Goal: Information Seeking & Learning: Learn about a topic

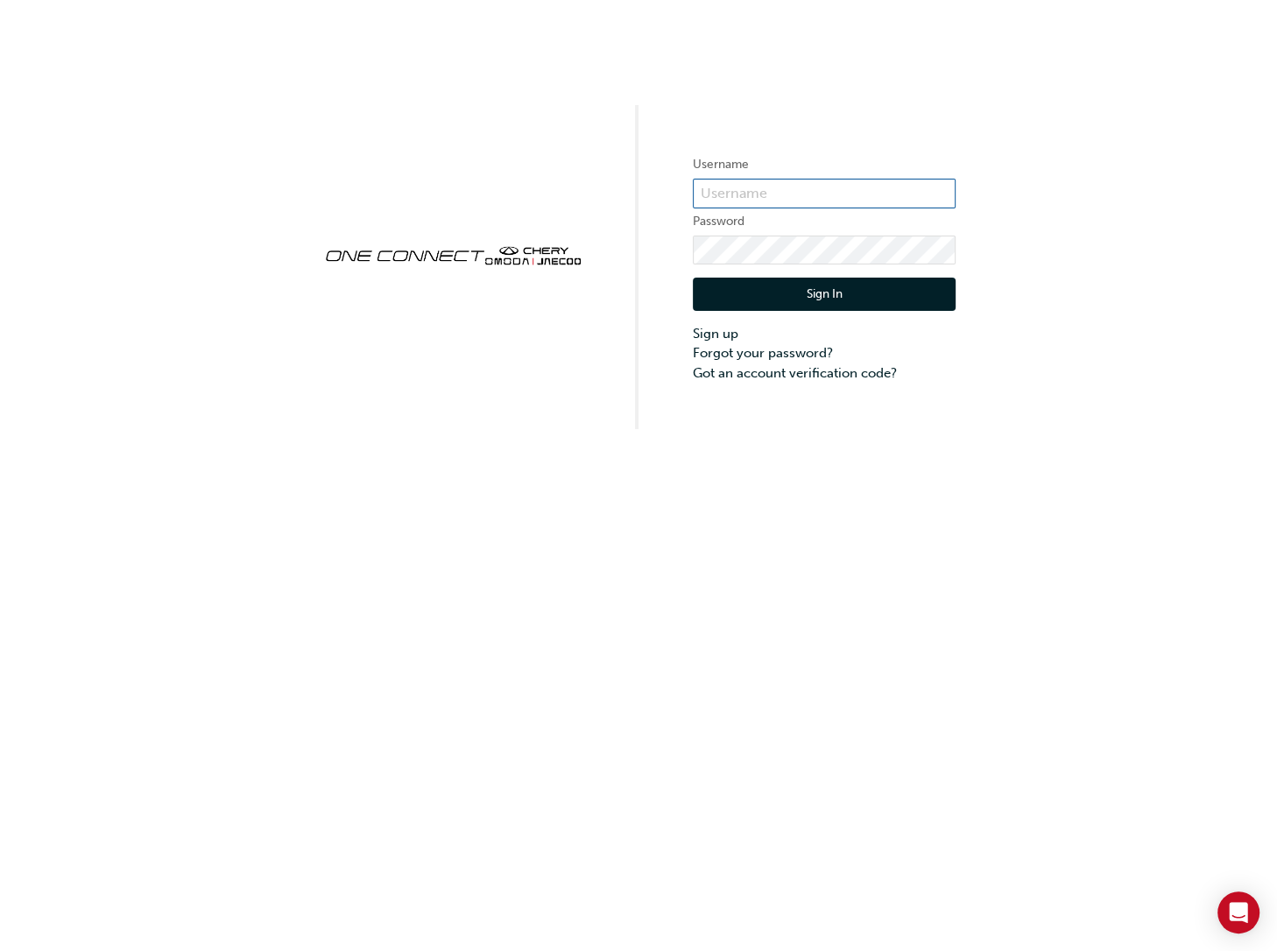
type input "CHAU0827"
click at [807, 286] on button "Sign In" at bounding box center [824, 294] width 263 height 33
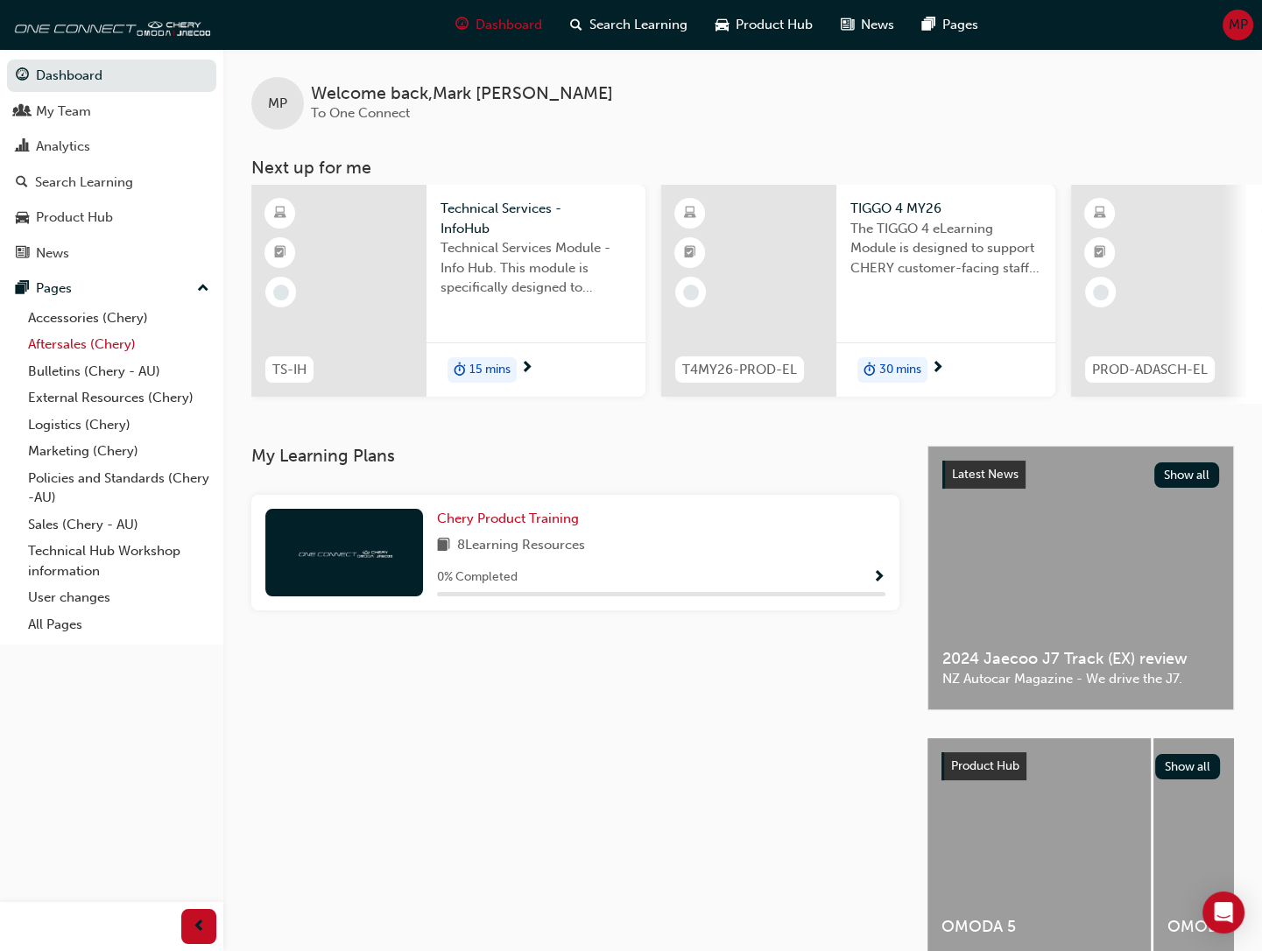
click at [107, 342] on link "Aftersales (Chery)" at bounding box center [118, 344] width 195 height 27
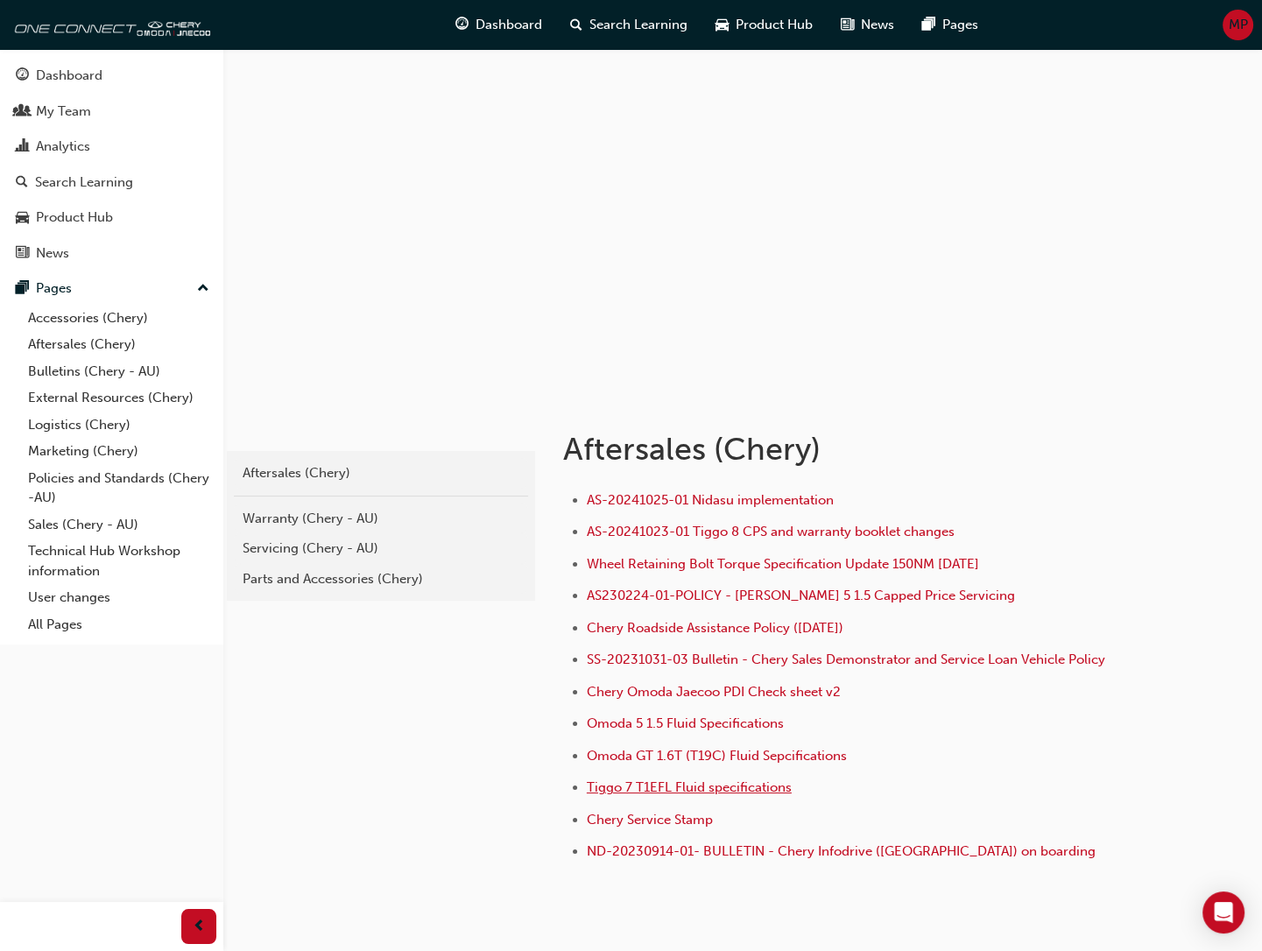
click at [667, 784] on span "Tiggo 7 T1EFL Fluid specifications" at bounding box center [689, 787] width 205 height 16
click at [730, 725] on span "Omoda 5 1.5 Fluid Specifications" at bounding box center [685, 724] width 197 height 16
click at [88, 552] on link "Technical Hub Workshop information" at bounding box center [118, 561] width 195 height 46
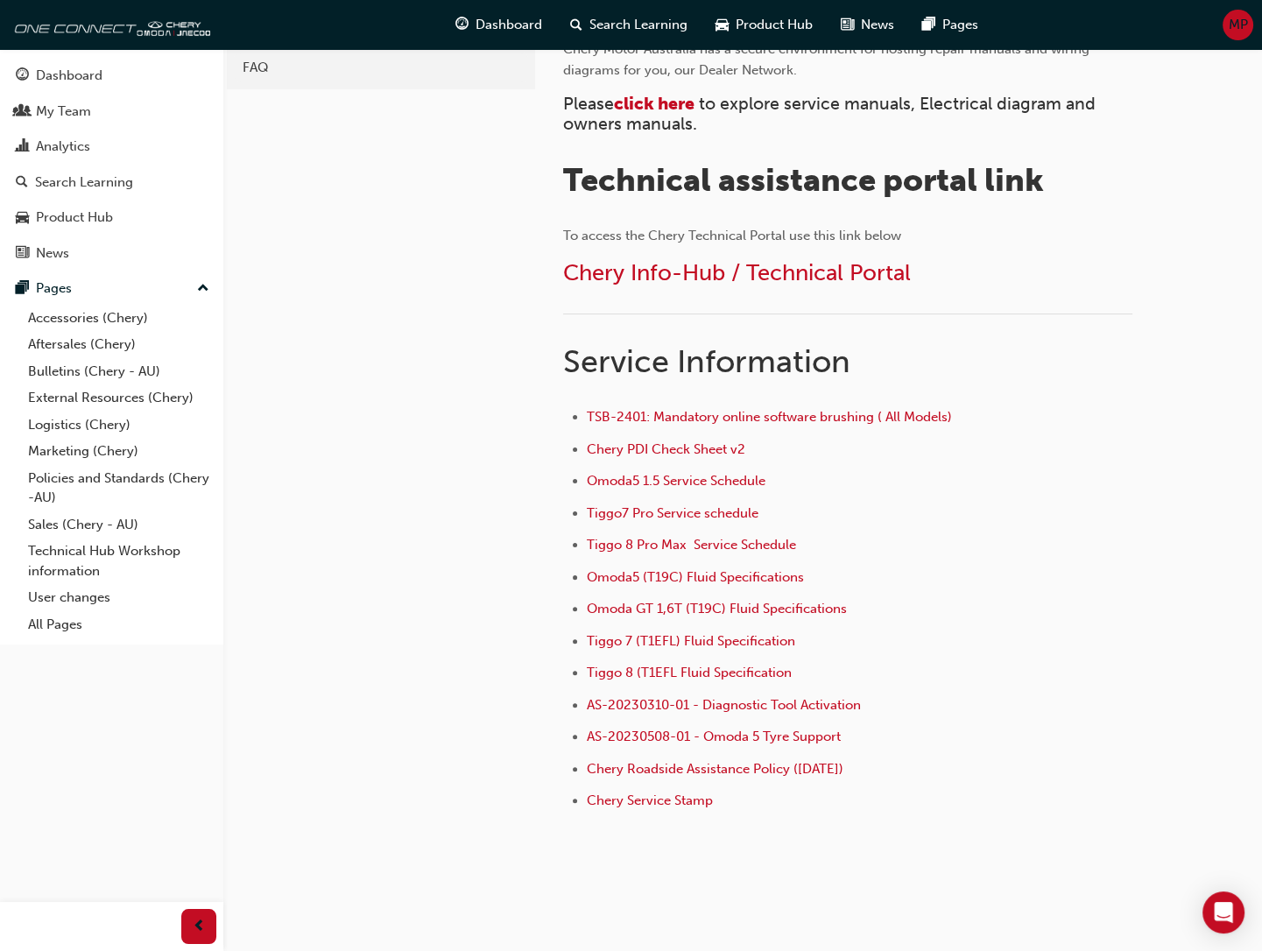
scroll to position [484, 0]
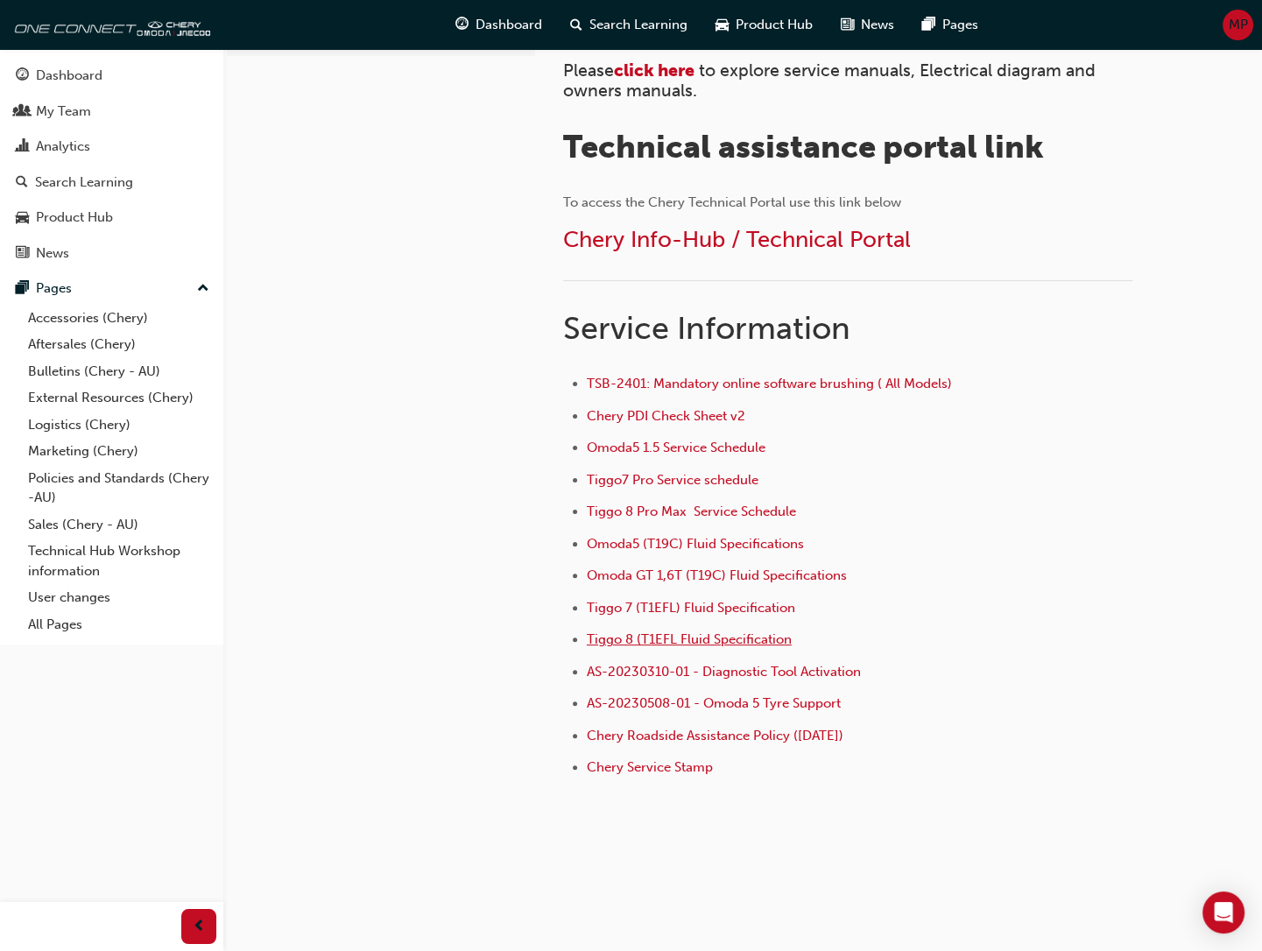
click at [703, 638] on span "Tiggo 8 (T1EFL Fluid Specification" at bounding box center [689, 639] width 205 height 16
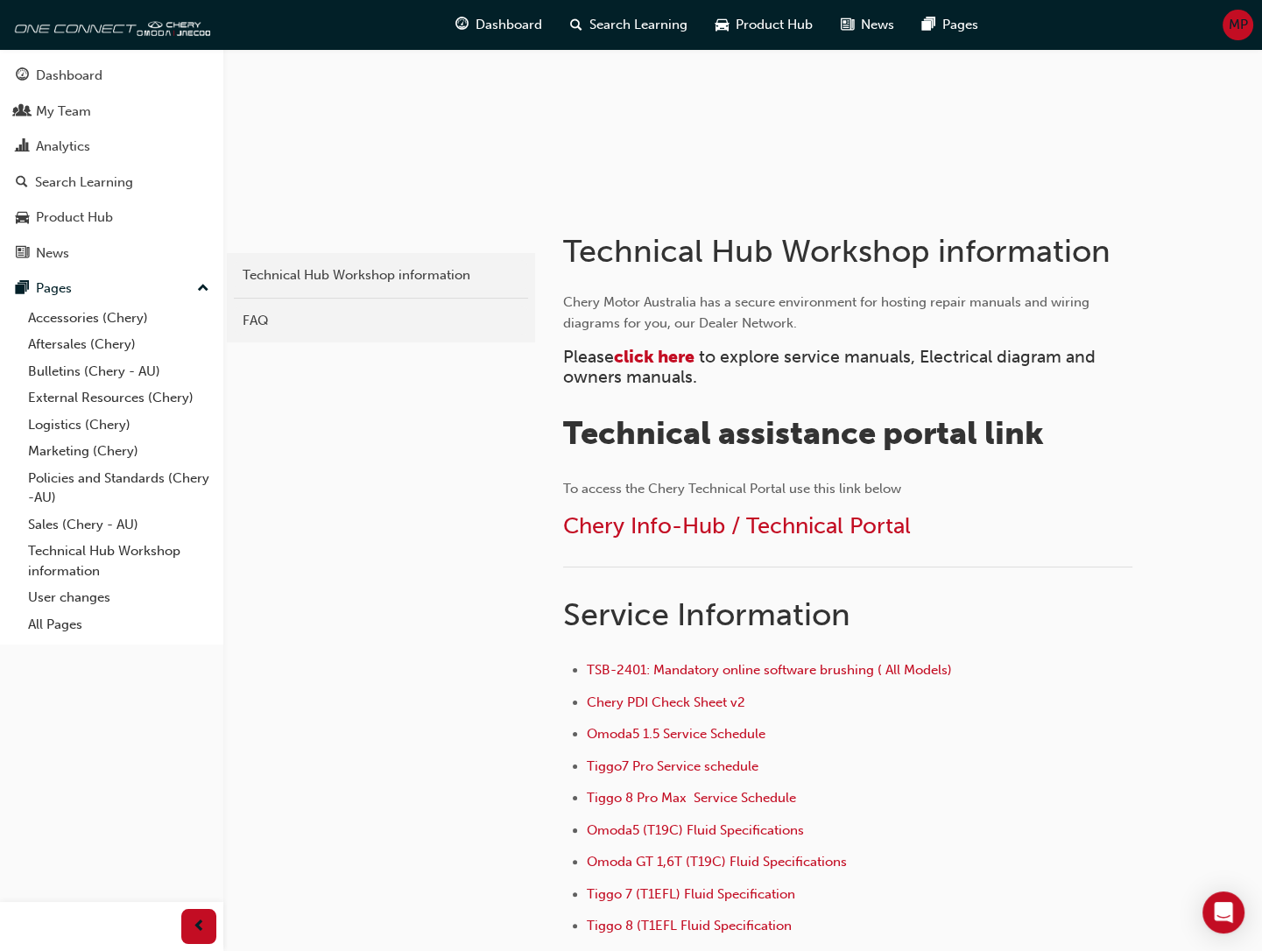
scroll to position [484, 0]
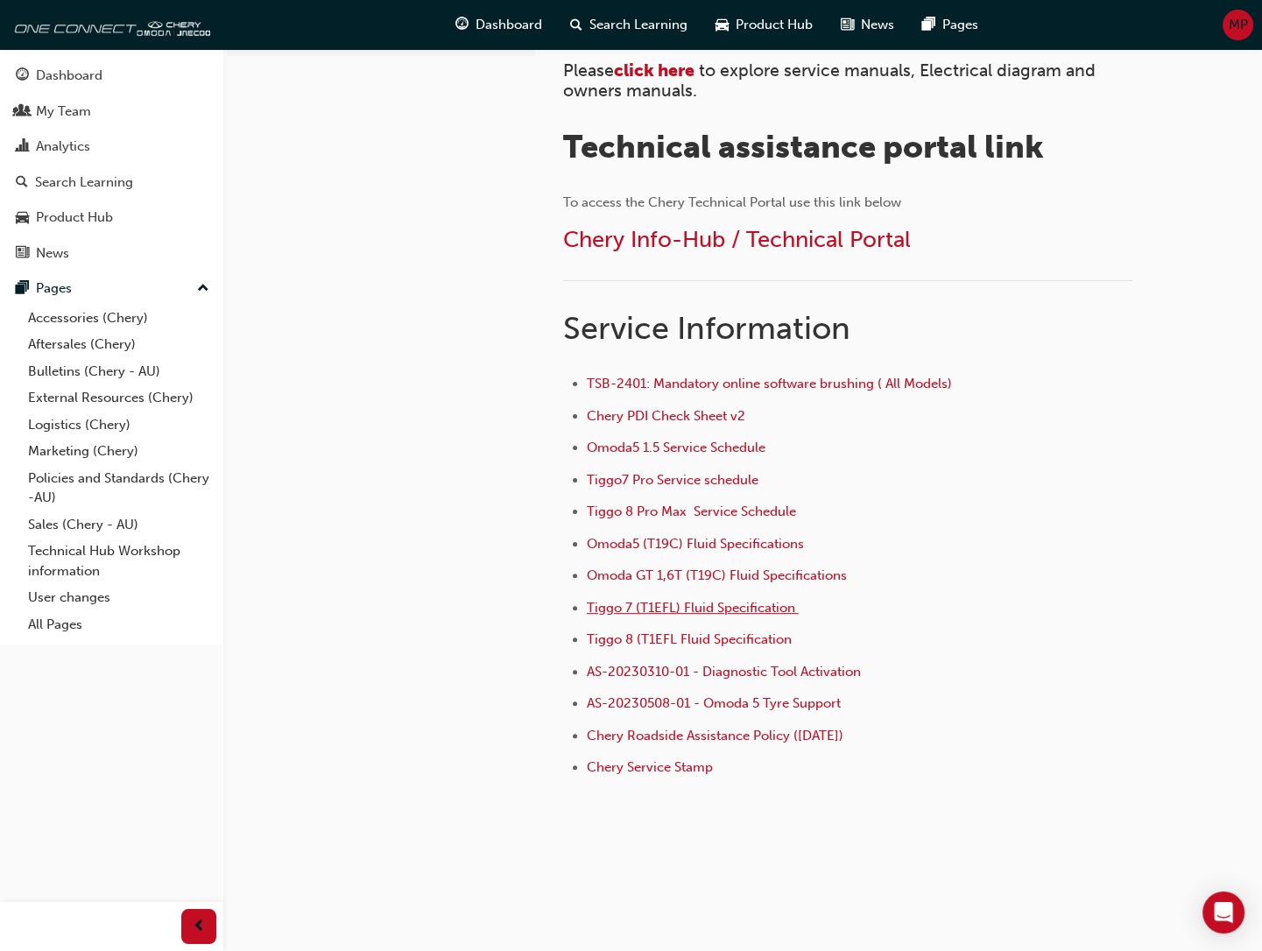
click at [711, 604] on span "Tiggo 7 (T1EFL) Fluid Specification ﻿" at bounding box center [693, 608] width 212 height 16
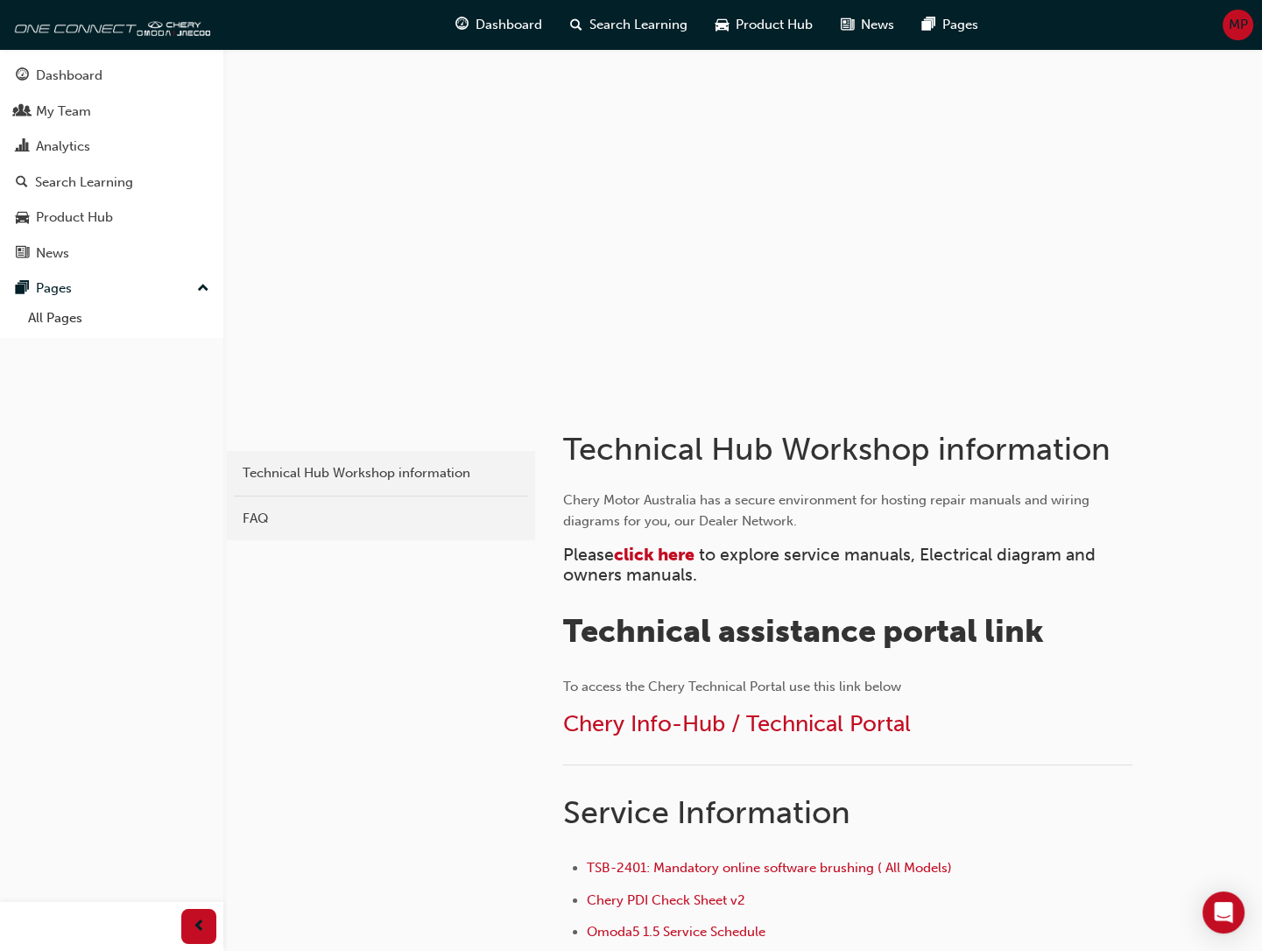
scroll to position [389, 0]
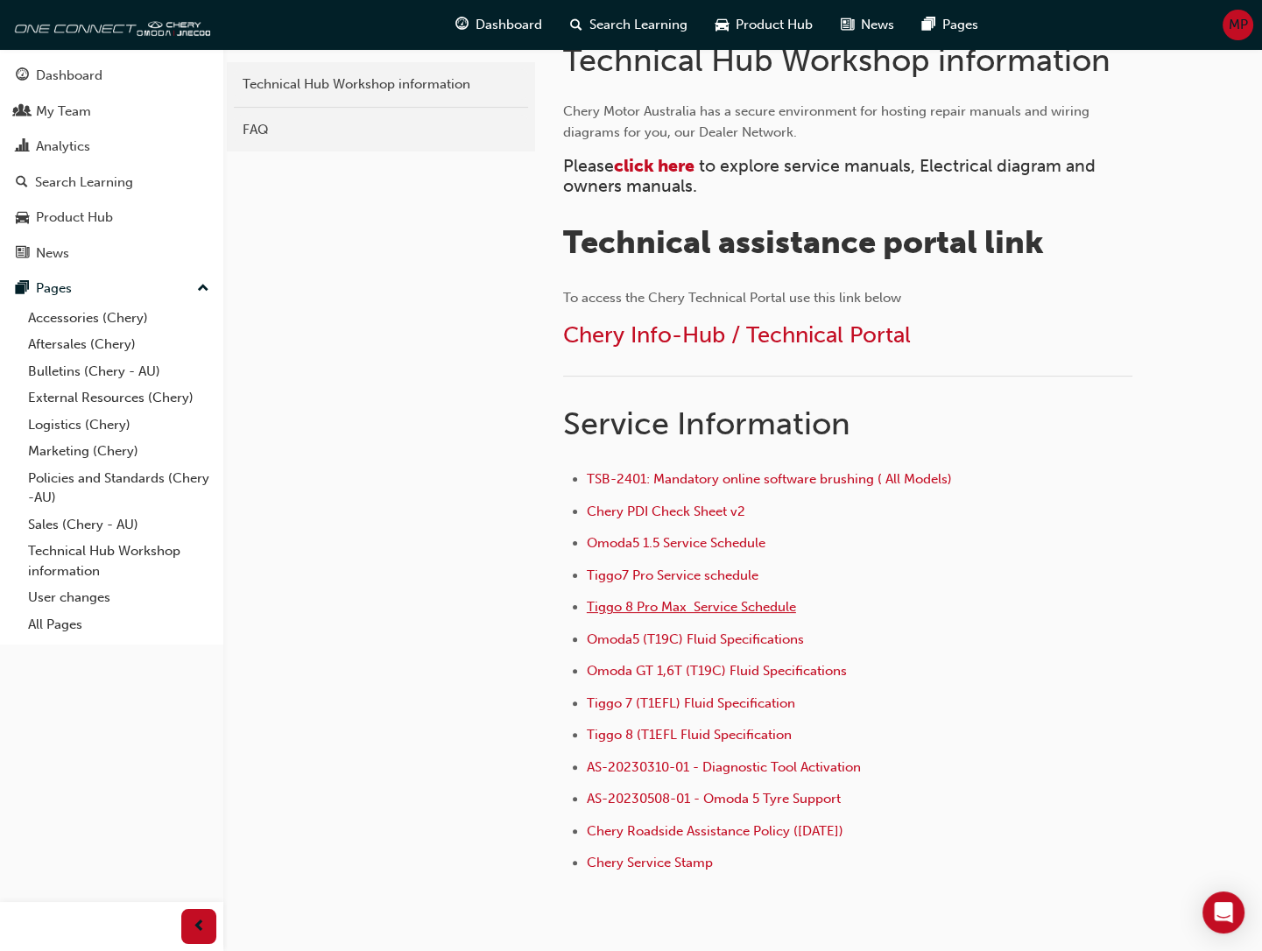
click at [688, 604] on span "Tiggo 8 Pro Max Service Schedule" at bounding box center [691, 607] width 209 height 16
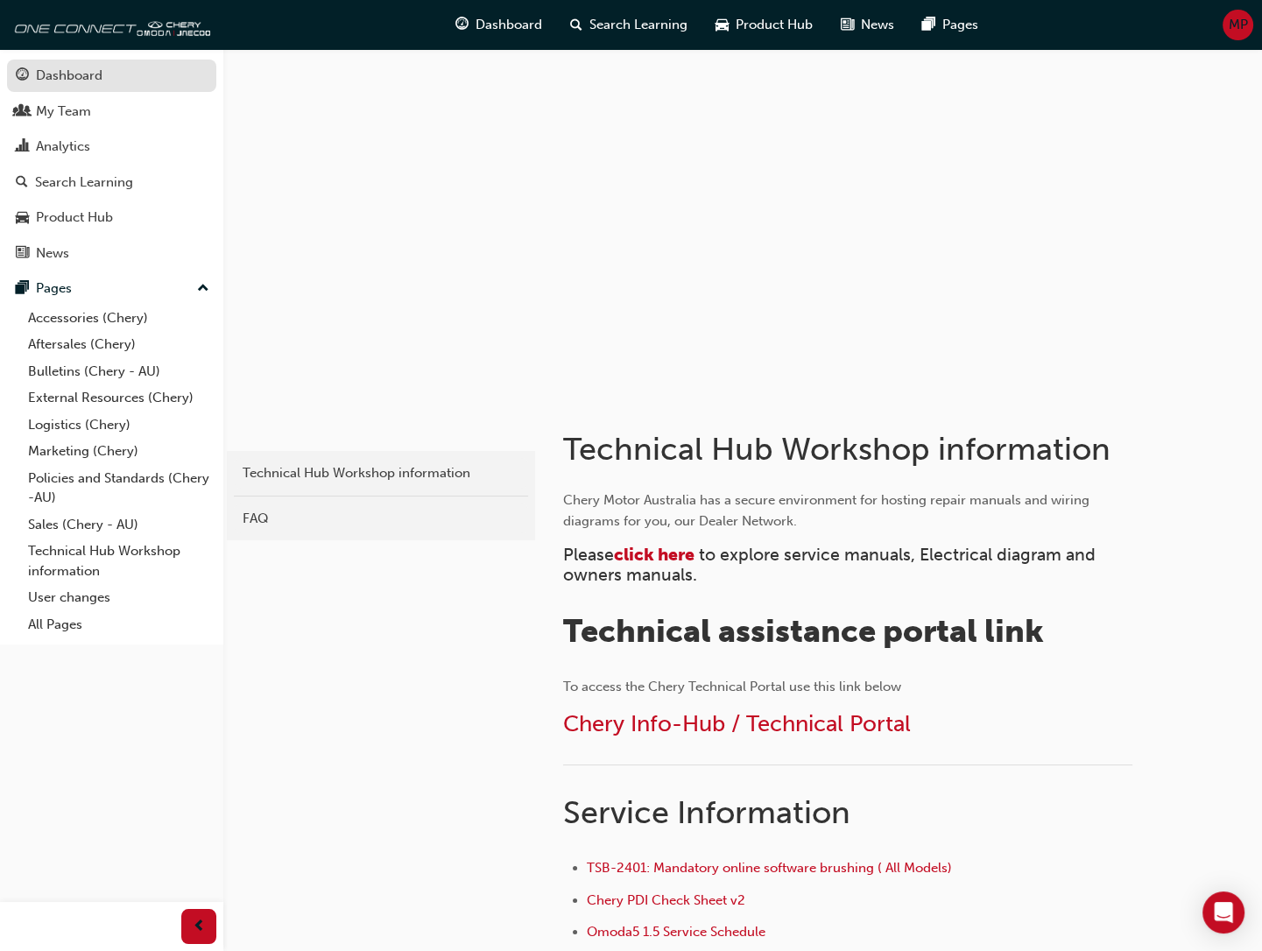
click at [60, 73] on div "Dashboard" at bounding box center [69, 76] width 67 height 20
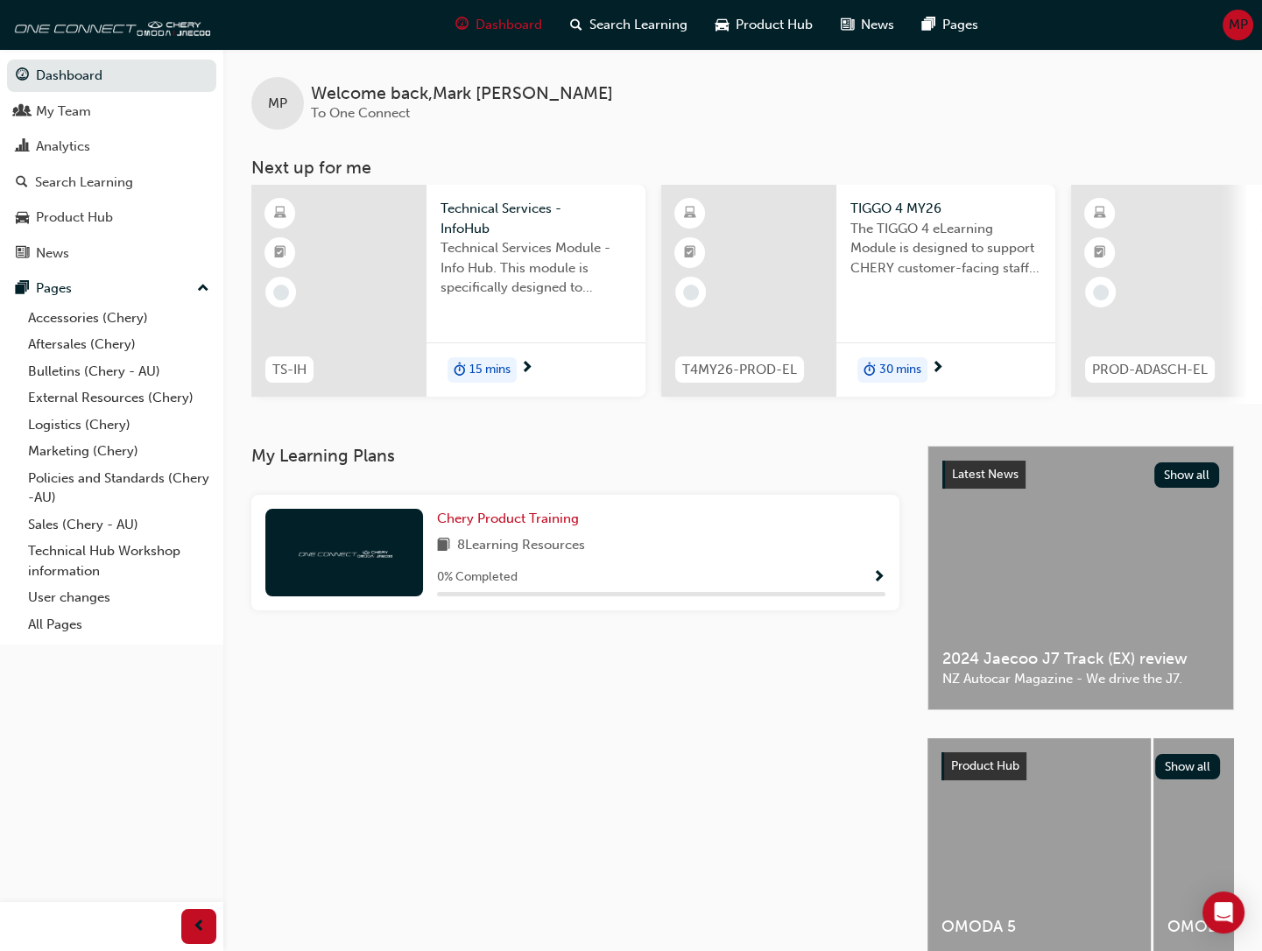
click at [1233, 18] on span "MP" at bounding box center [1238, 25] width 19 height 20
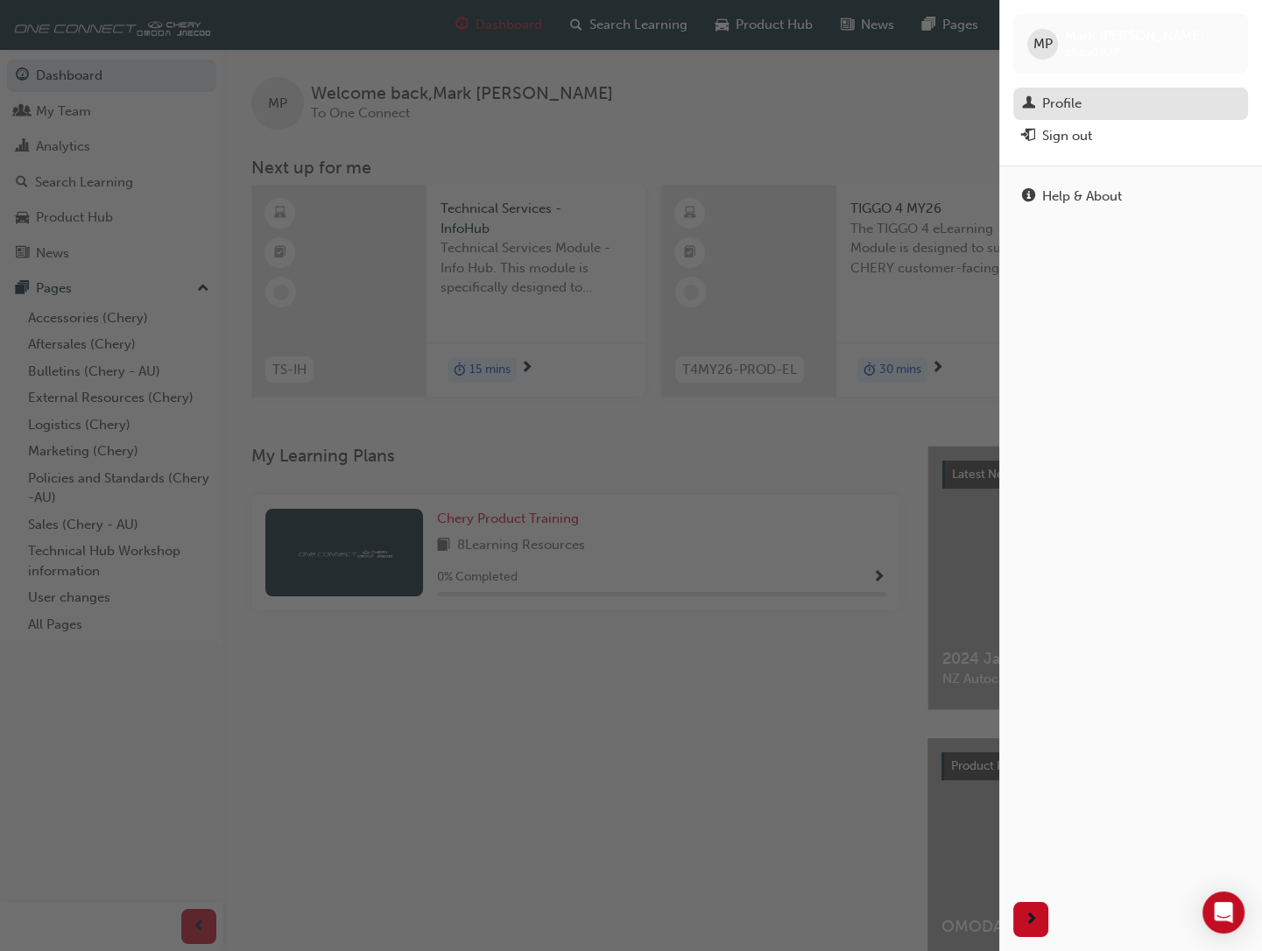
click at [1087, 104] on div "Profile" at bounding box center [1130, 104] width 217 height 22
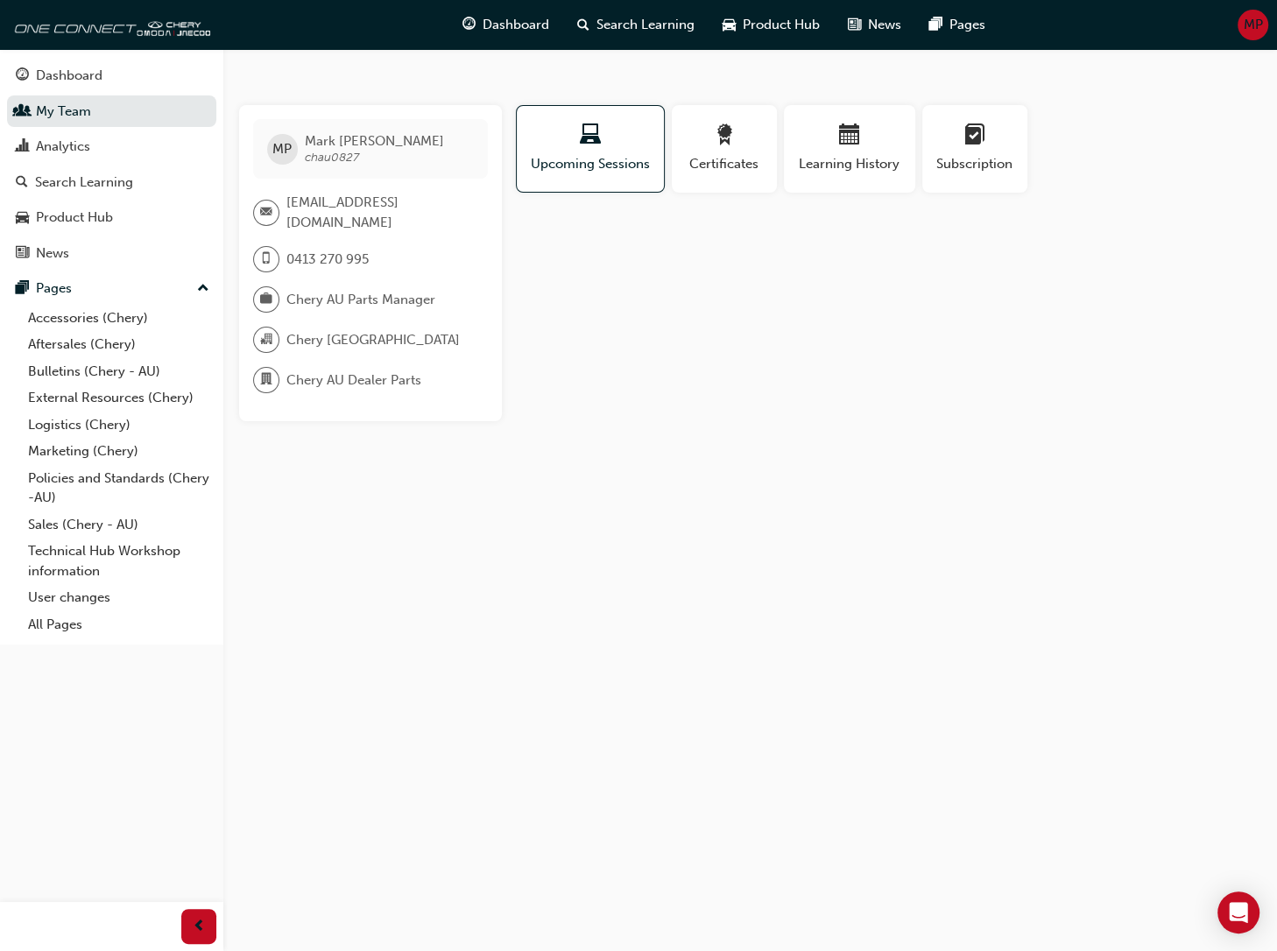
click at [1248, 20] on span "MP" at bounding box center [1253, 25] width 19 height 20
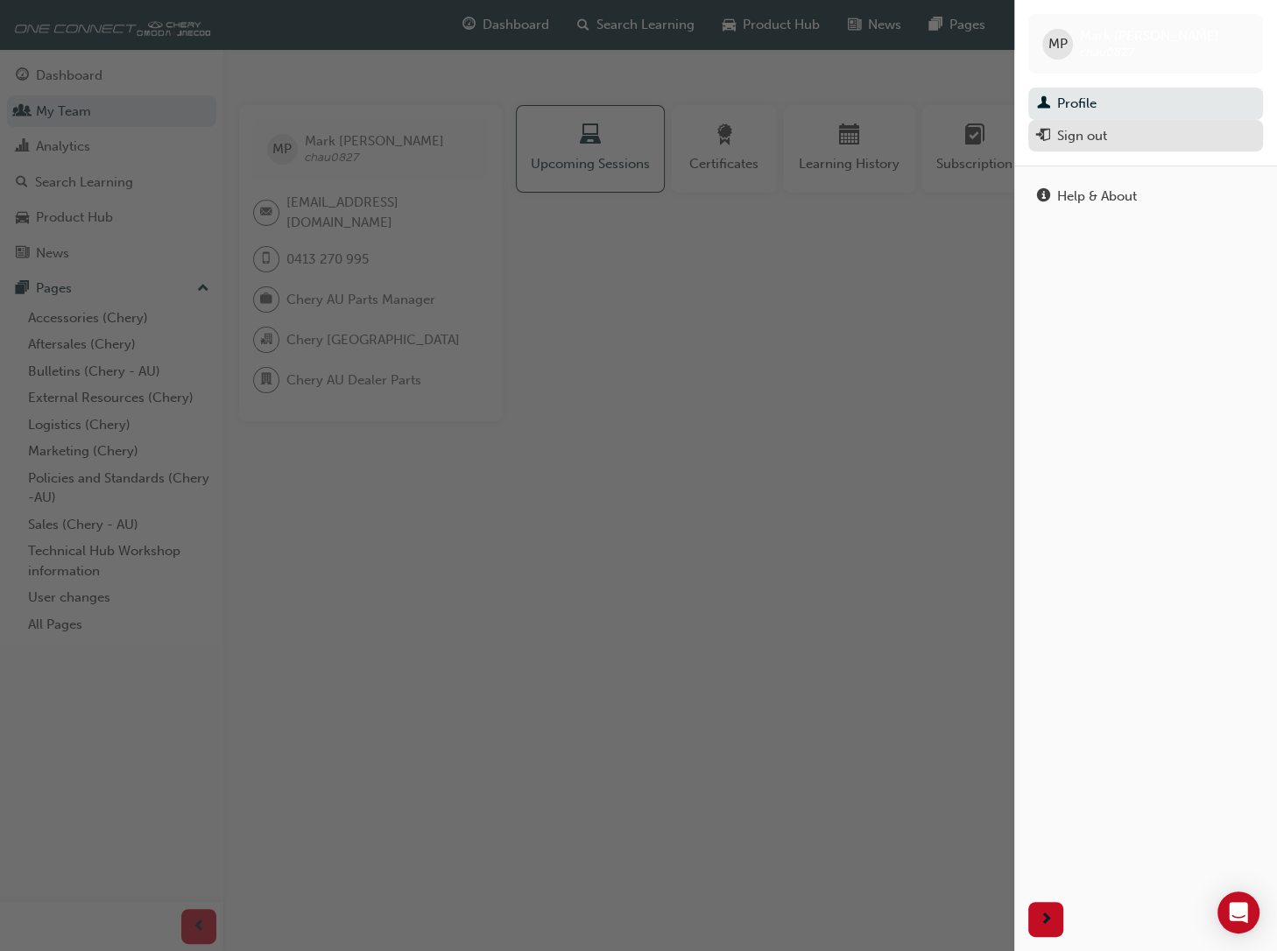
click at [1088, 140] on div "Sign out" at bounding box center [1082, 136] width 50 height 20
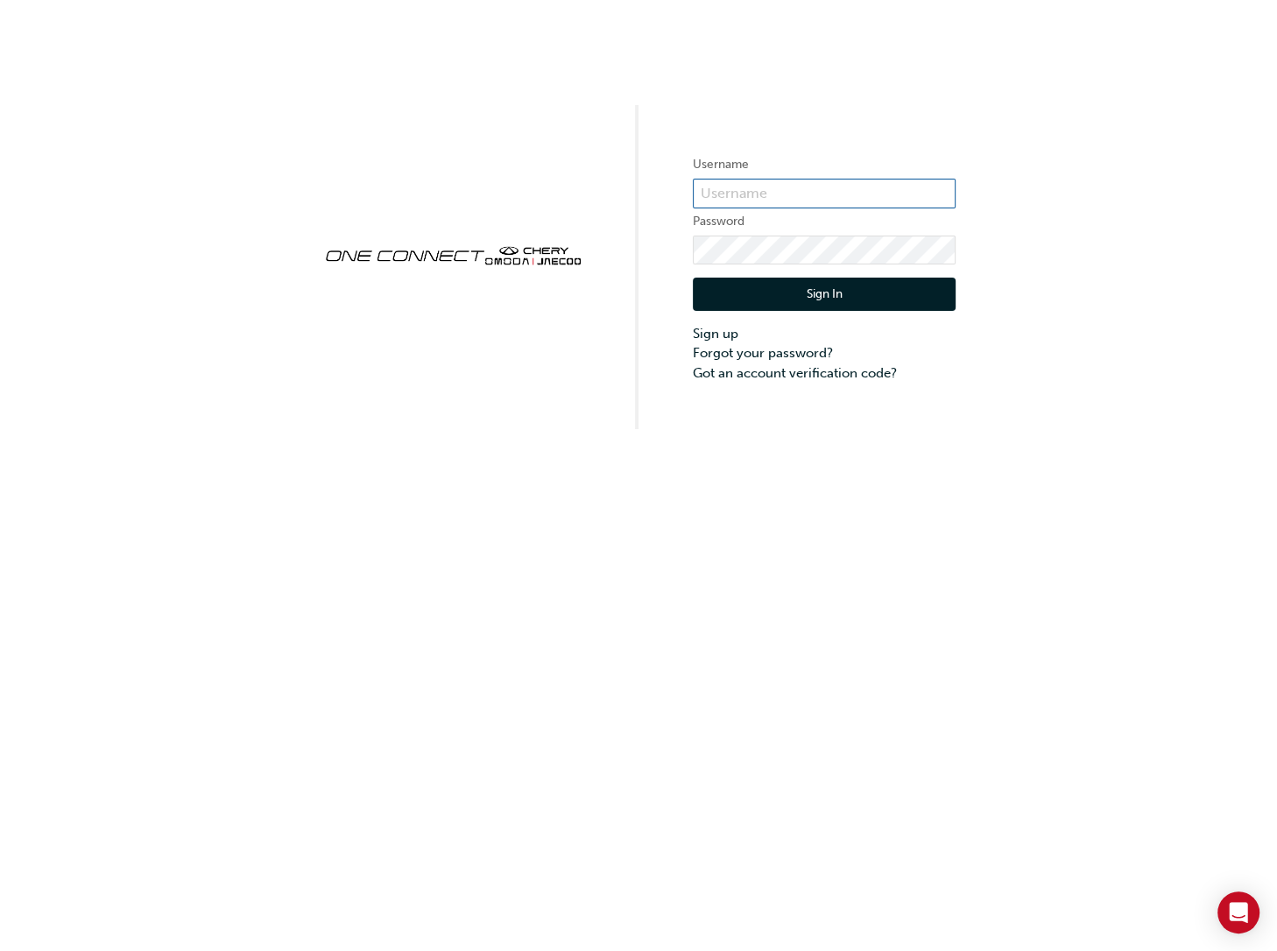
type input "CHAU0827"
drag, startPoint x: 779, startPoint y: 188, endPoint x: 667, endPoint y: 188, distance: 113.0
click at [667, 188] on div "Username CHAU0827 Password Sign In Sign up Forgot your password? Got an account…" at bounding box center [638, 214] width 1277 height 429
click at [847, 285] on button "Sign In" at bounding box center [824, 294] width 263 height 33
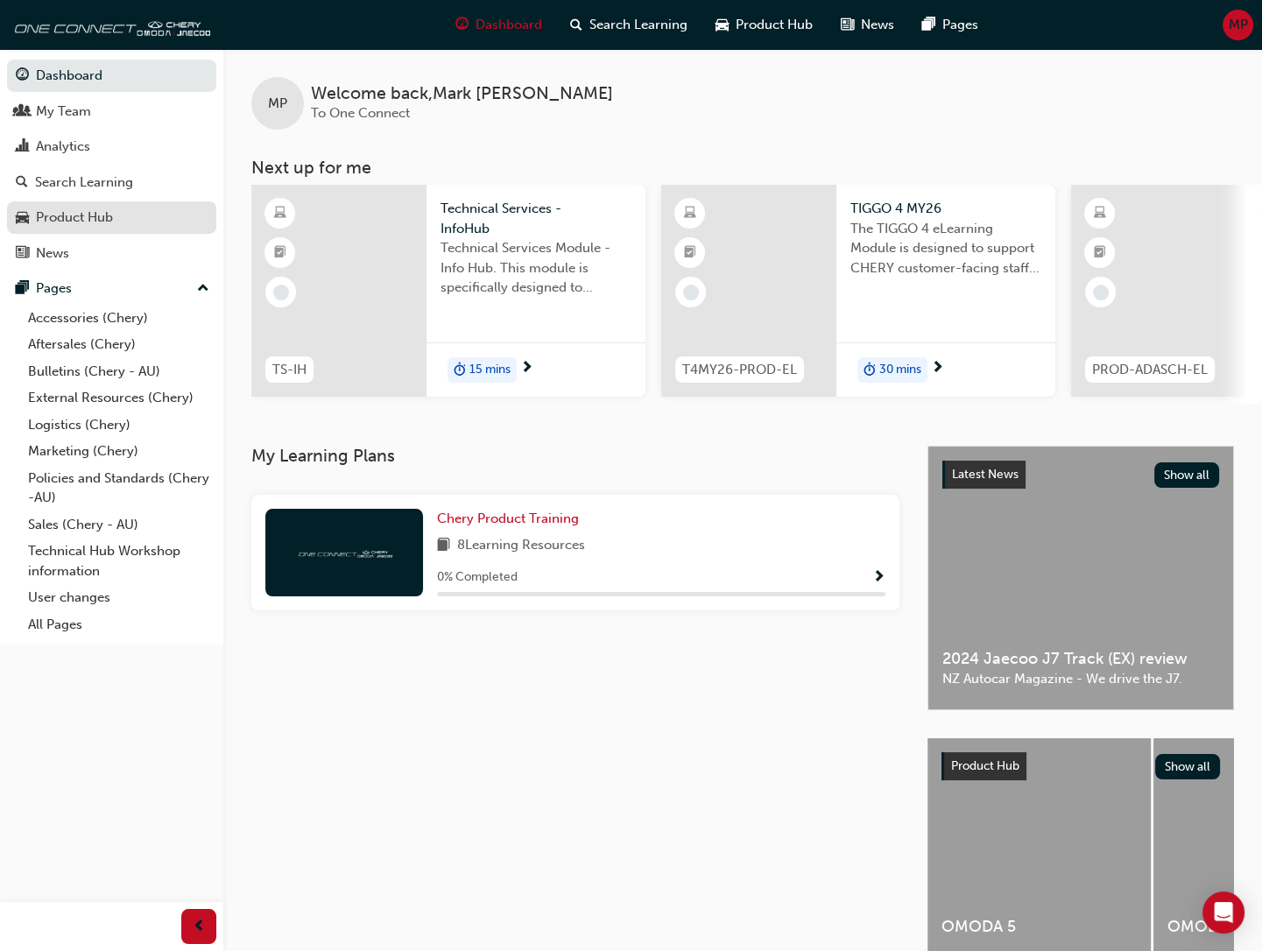
click at [80, 218] on div "Product Hub" at bounding box center [74, 218] width 77 height 20
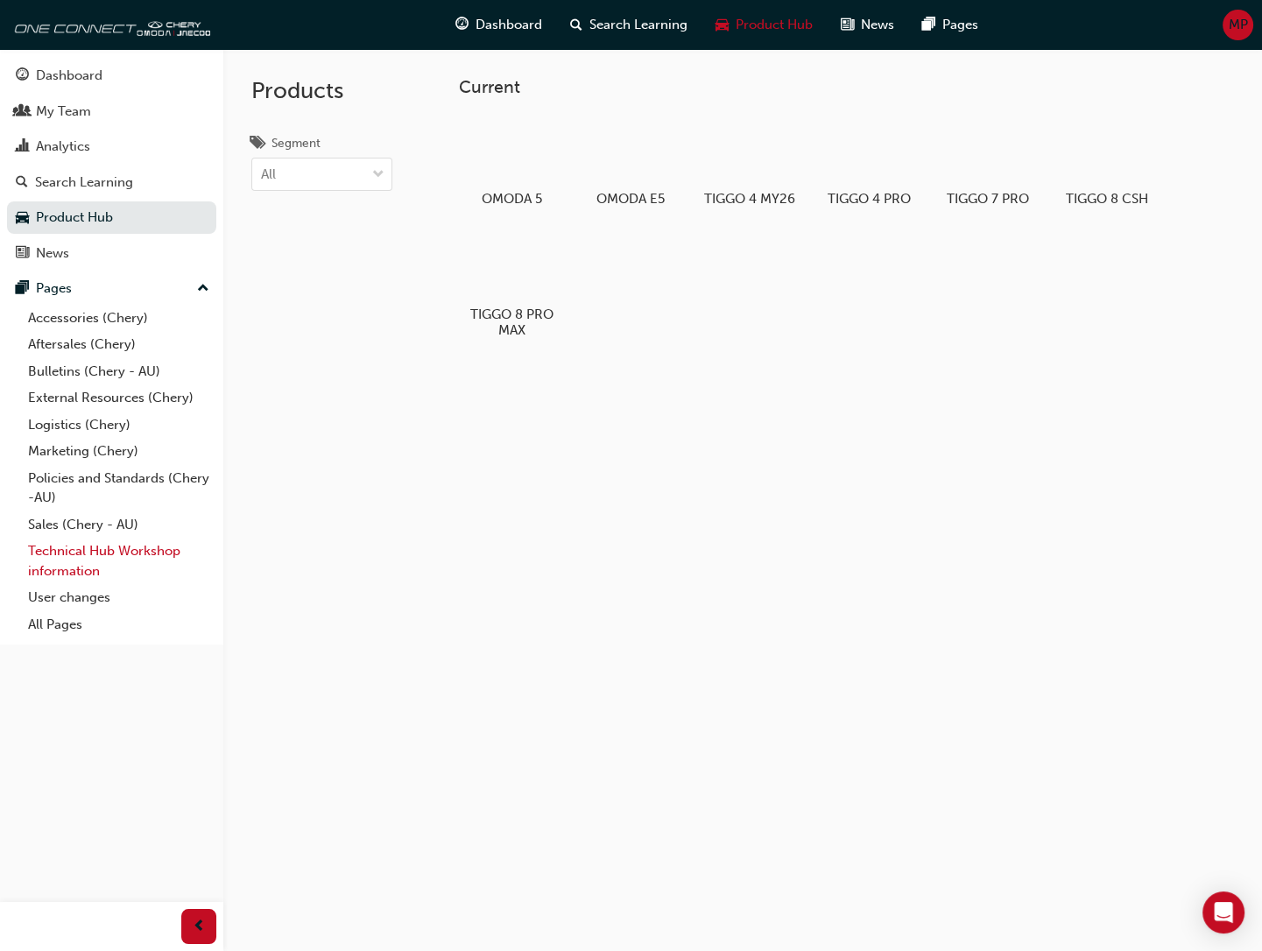
click at [77, 551] on link "Technical Hub Workshop information" at bounding box center [118, 561] width 195 height 46
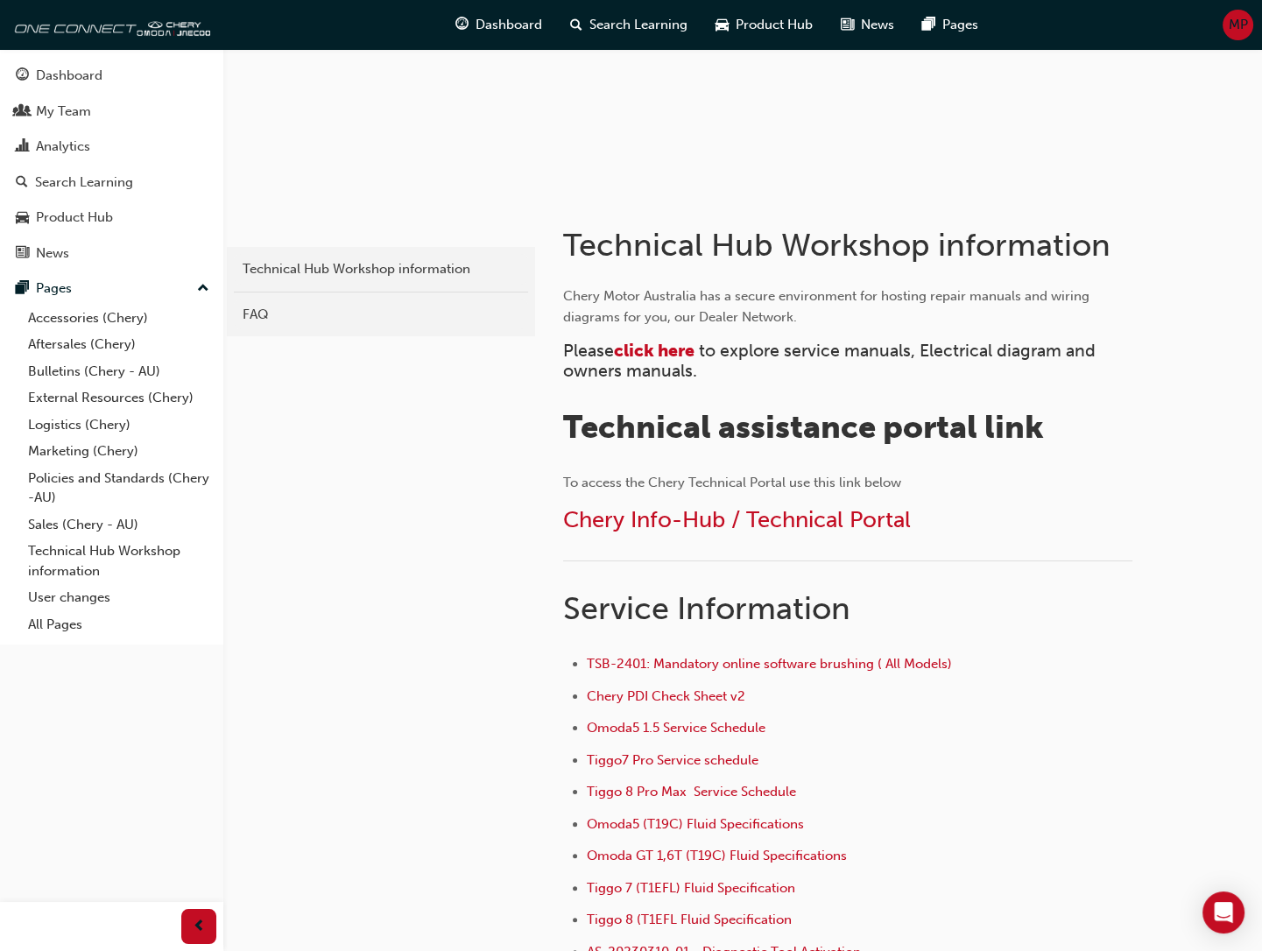
scroll to position [193, 0]
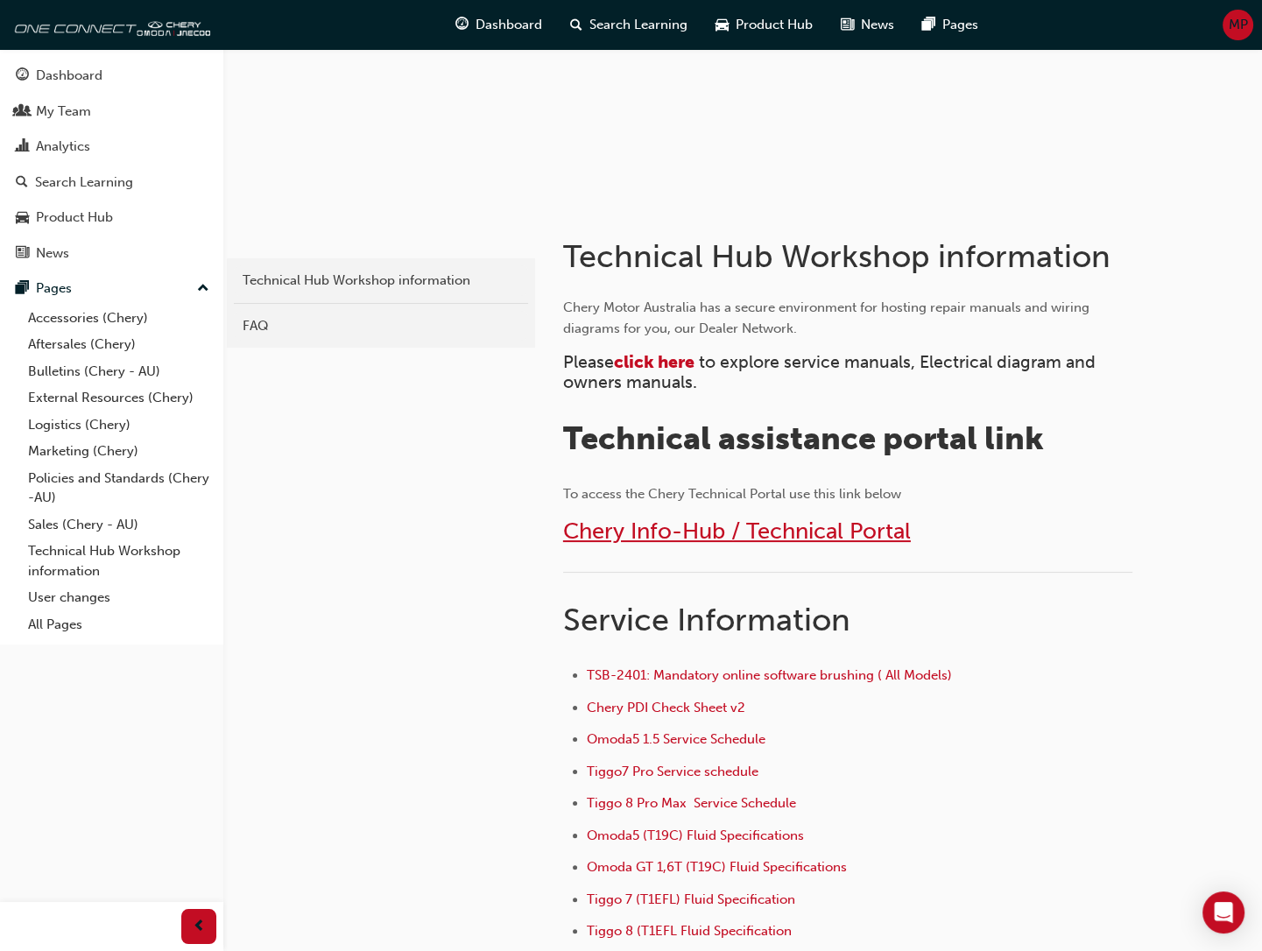
click at [697, 524] on span "Chery Info-Hub / Technical Portal" at bounding box center [737, 531] width 348 height 27
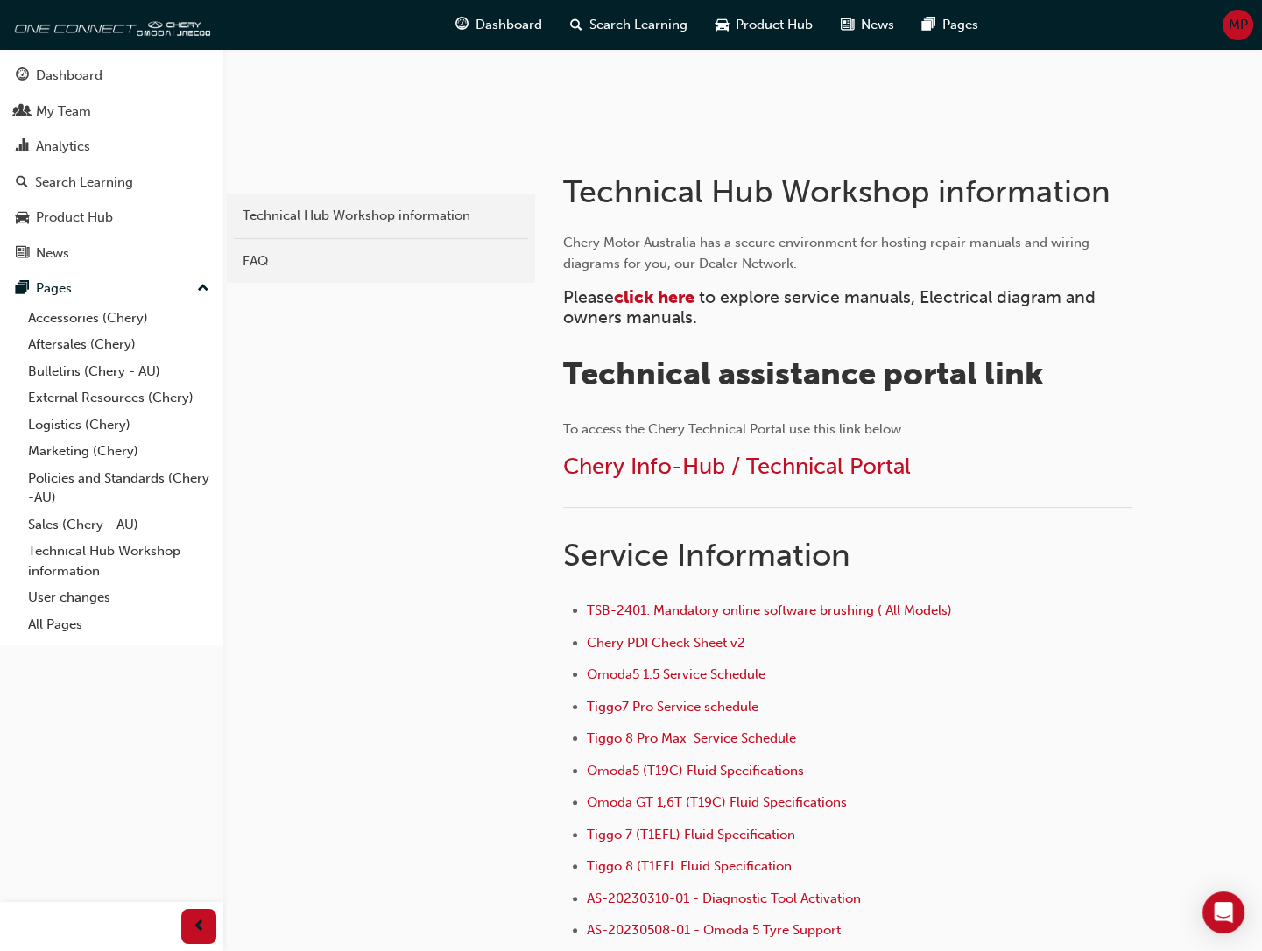
scroll to position [292, 0]
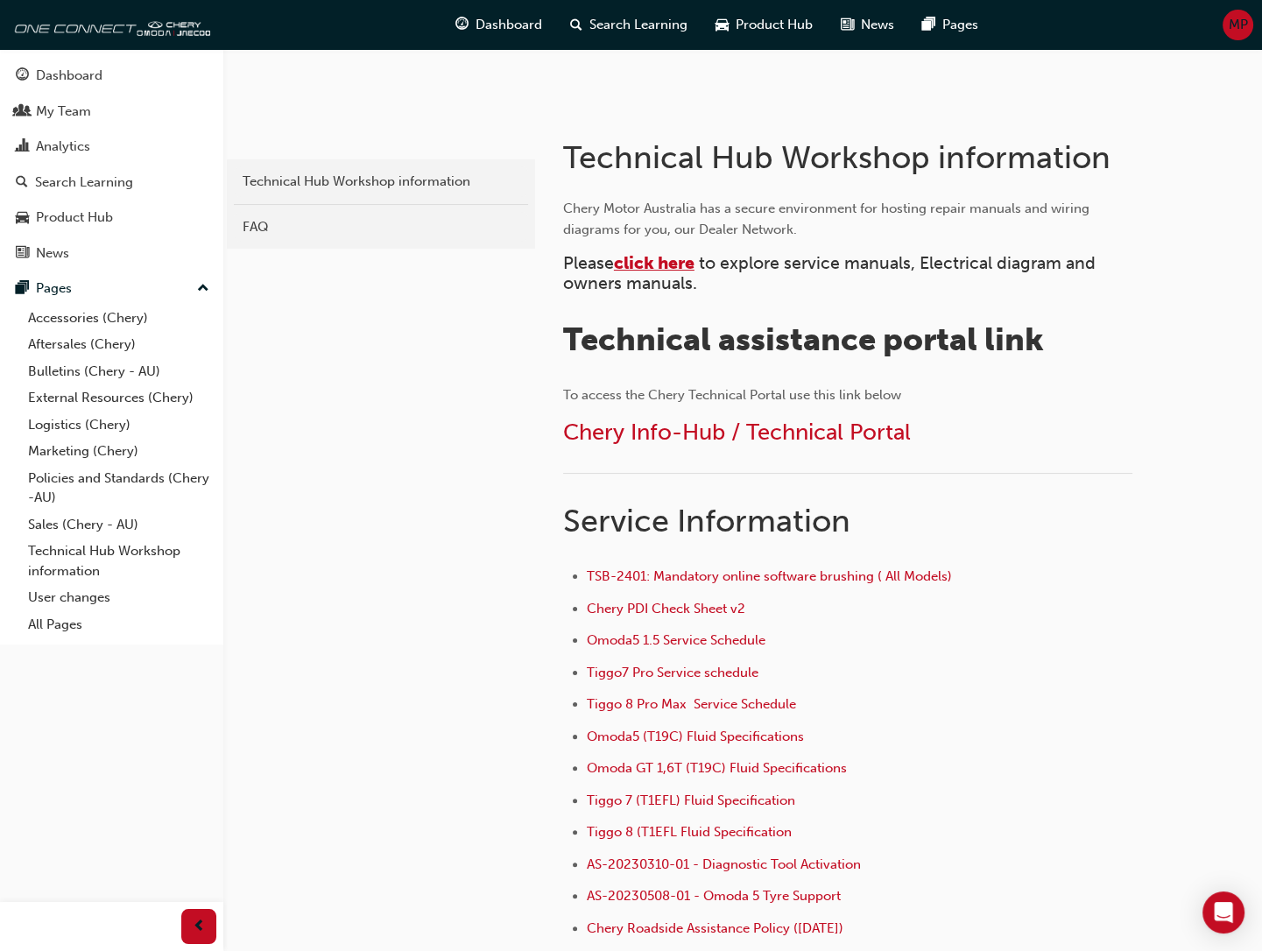
click at [659, 261] on span "click here" at bounding box center [654, 263] width 81 height 20
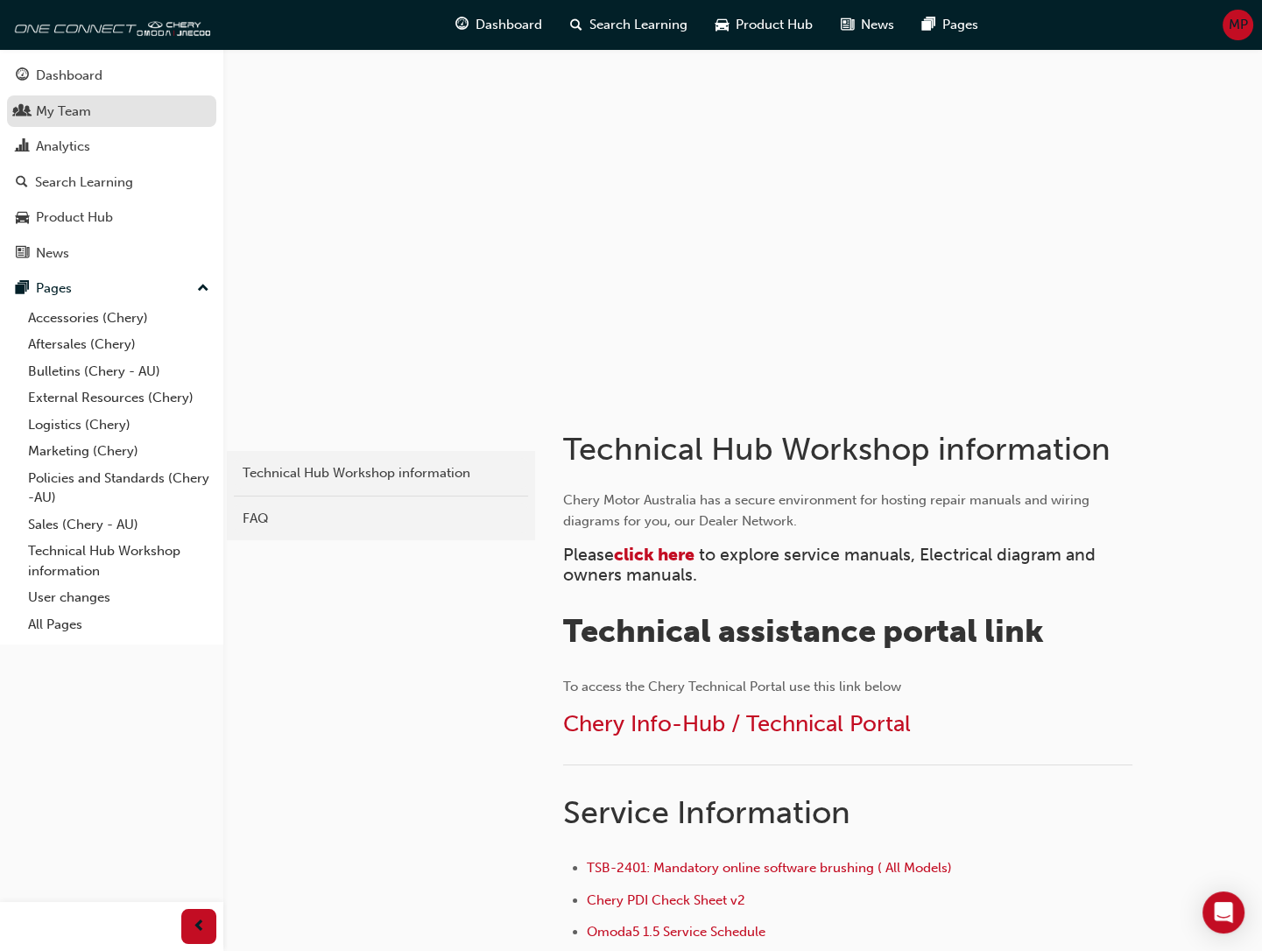
click at [70, 116] on div "My Team" at bounding box center [63, 112] width 55 height 20
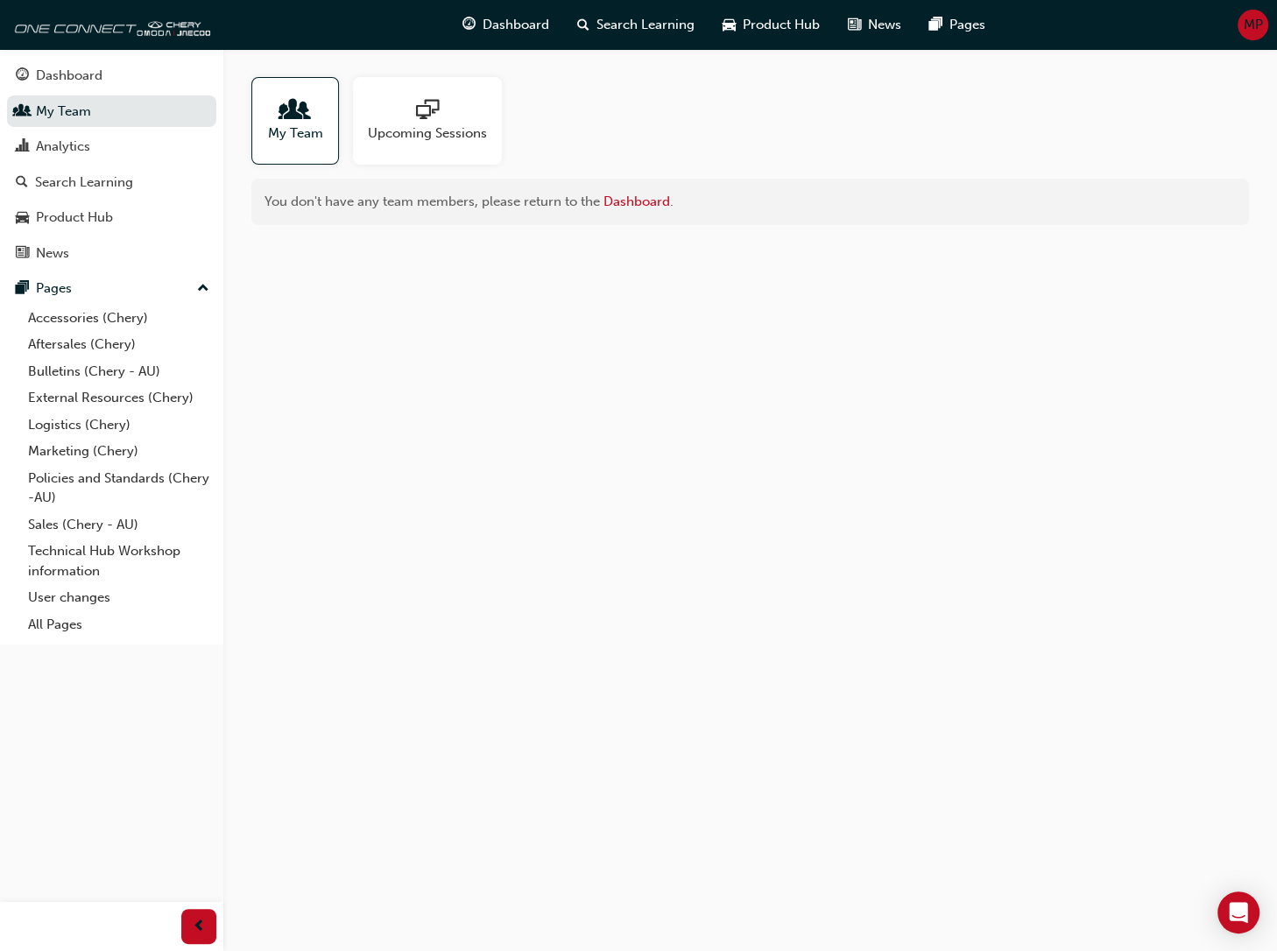
click at [305, 115] on span "people-icon" at bounding box center [295, 111] width 23 height 25
click at [85, 154] on div "Analytics" at bounding box center [63, 147] width 54 height 20
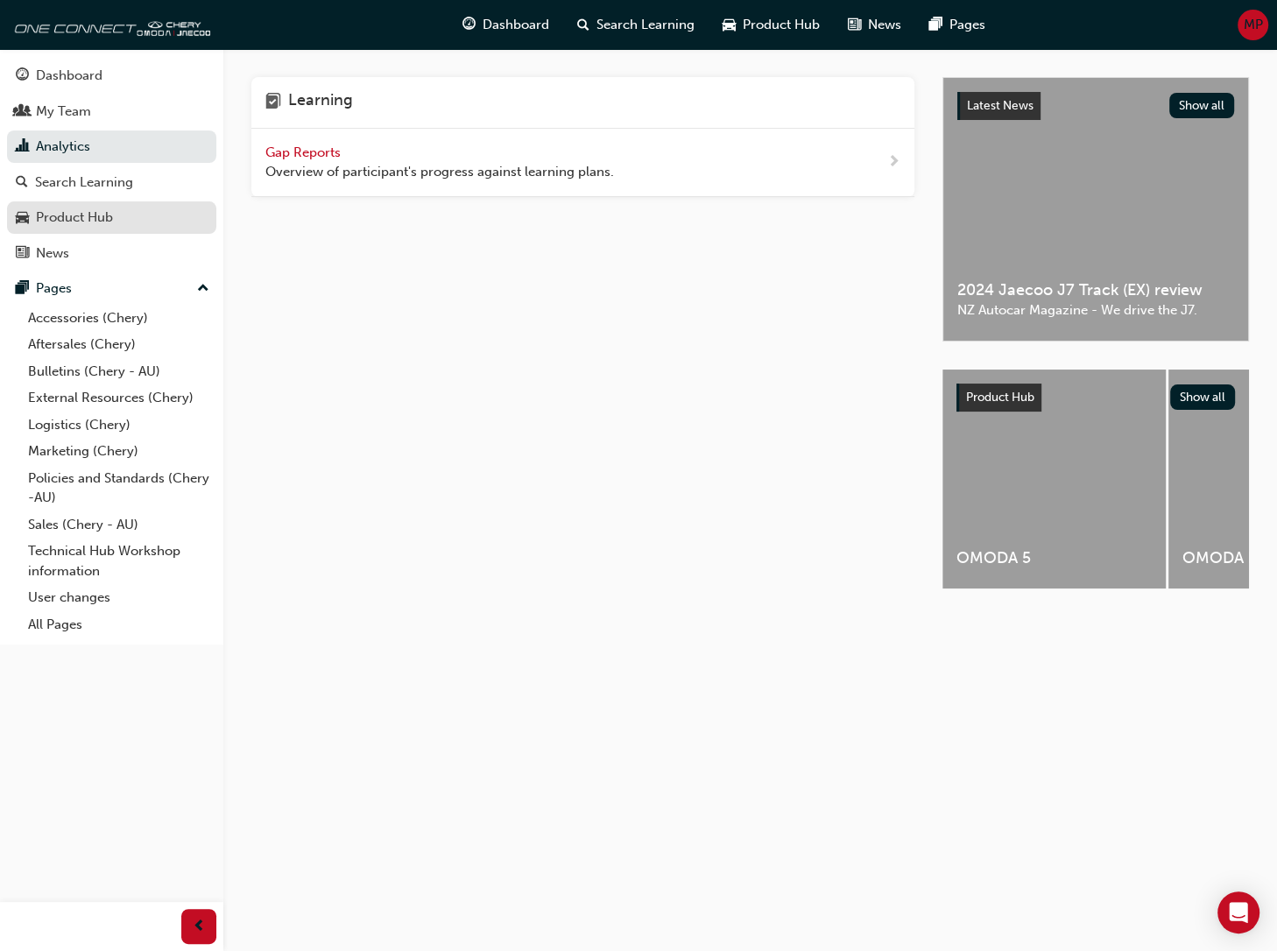
click at [79, 222] on div "Product Hub" at bounding box center [74, 218] width 77 height 20
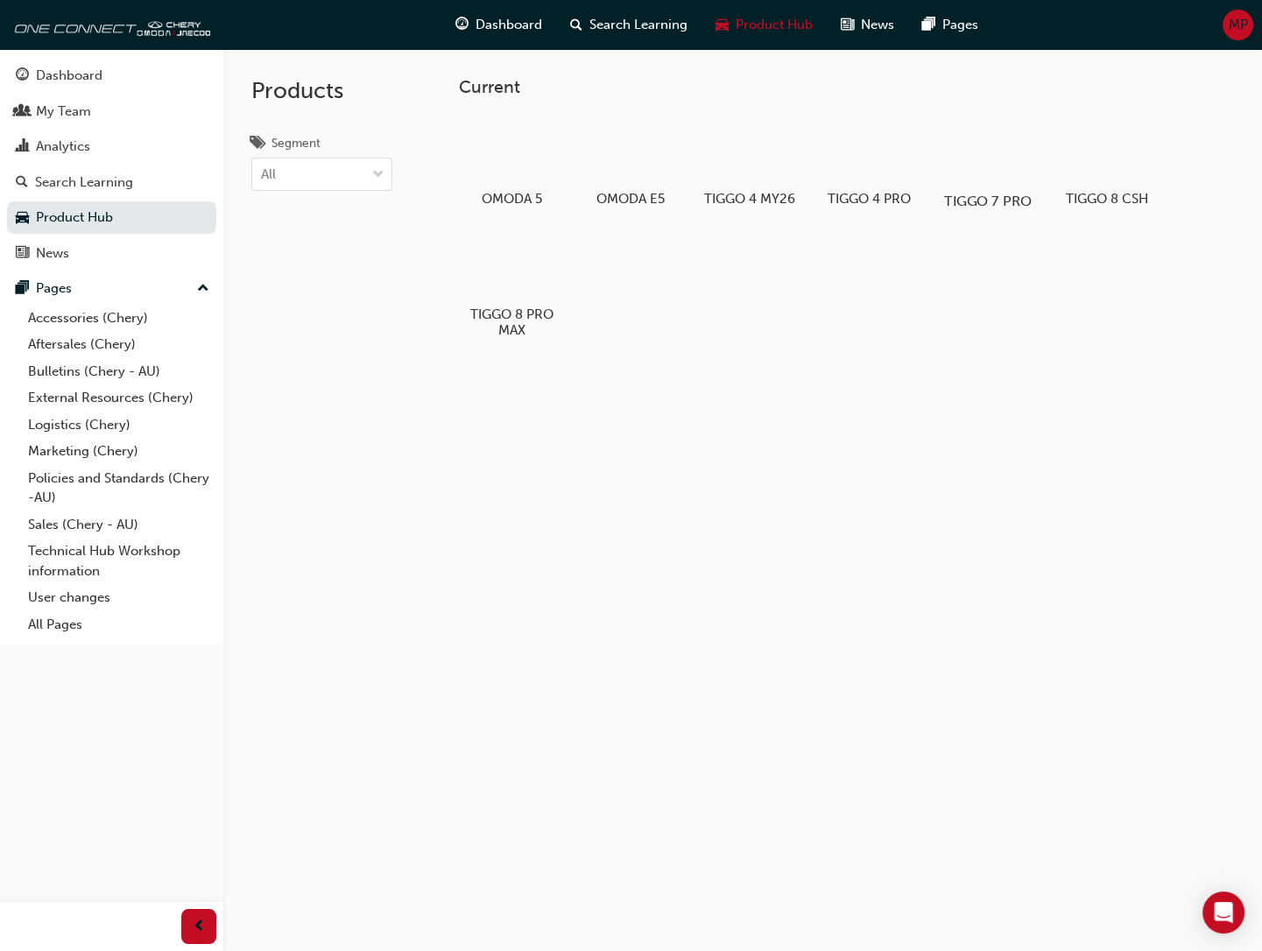
click at [987, 155] on div at bounding box center [988, 151] width 97 height 70
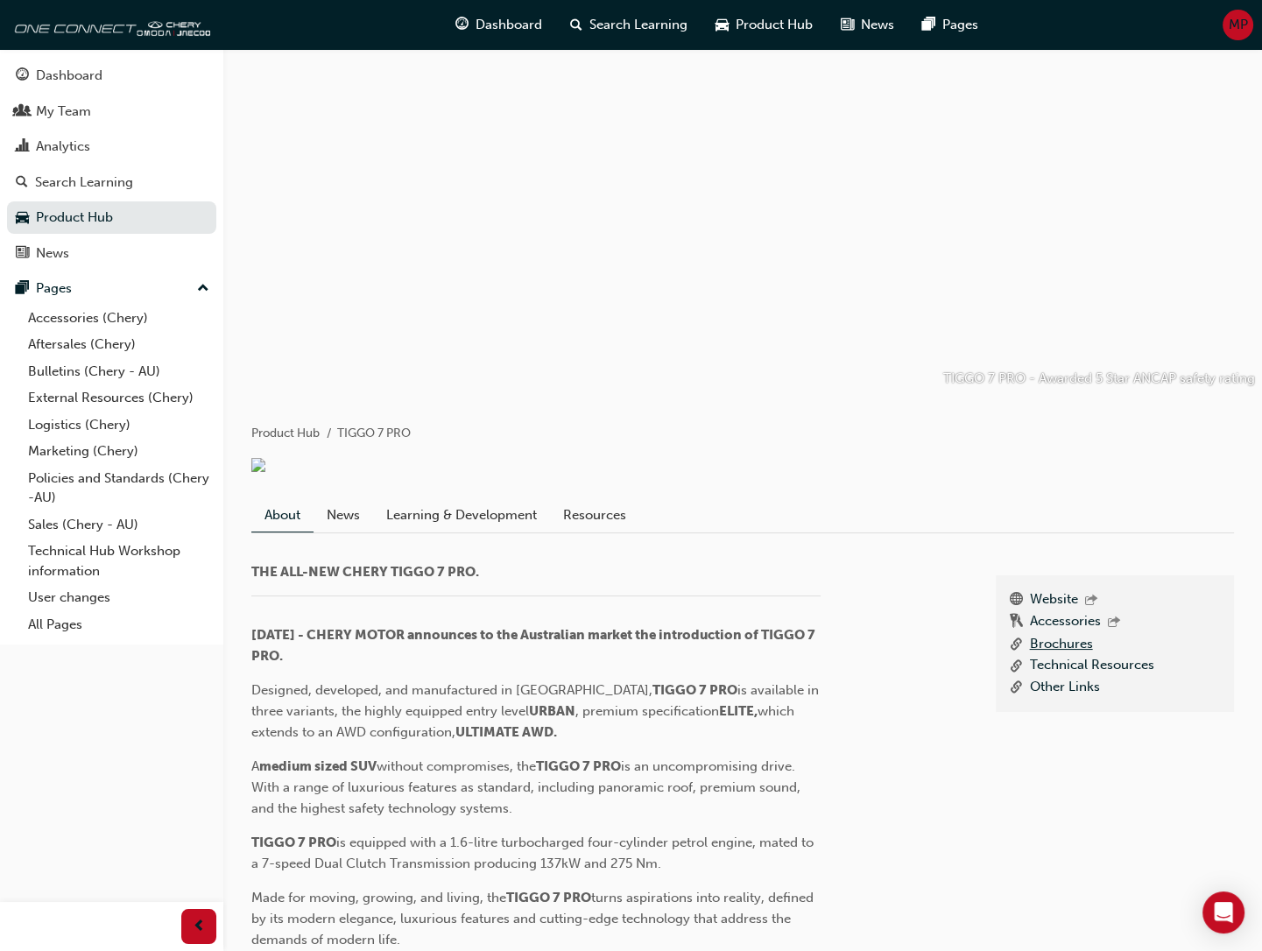
click at [1062, 656] on link "Brochures" at bounding box center [1061, 645] width 63 height 22
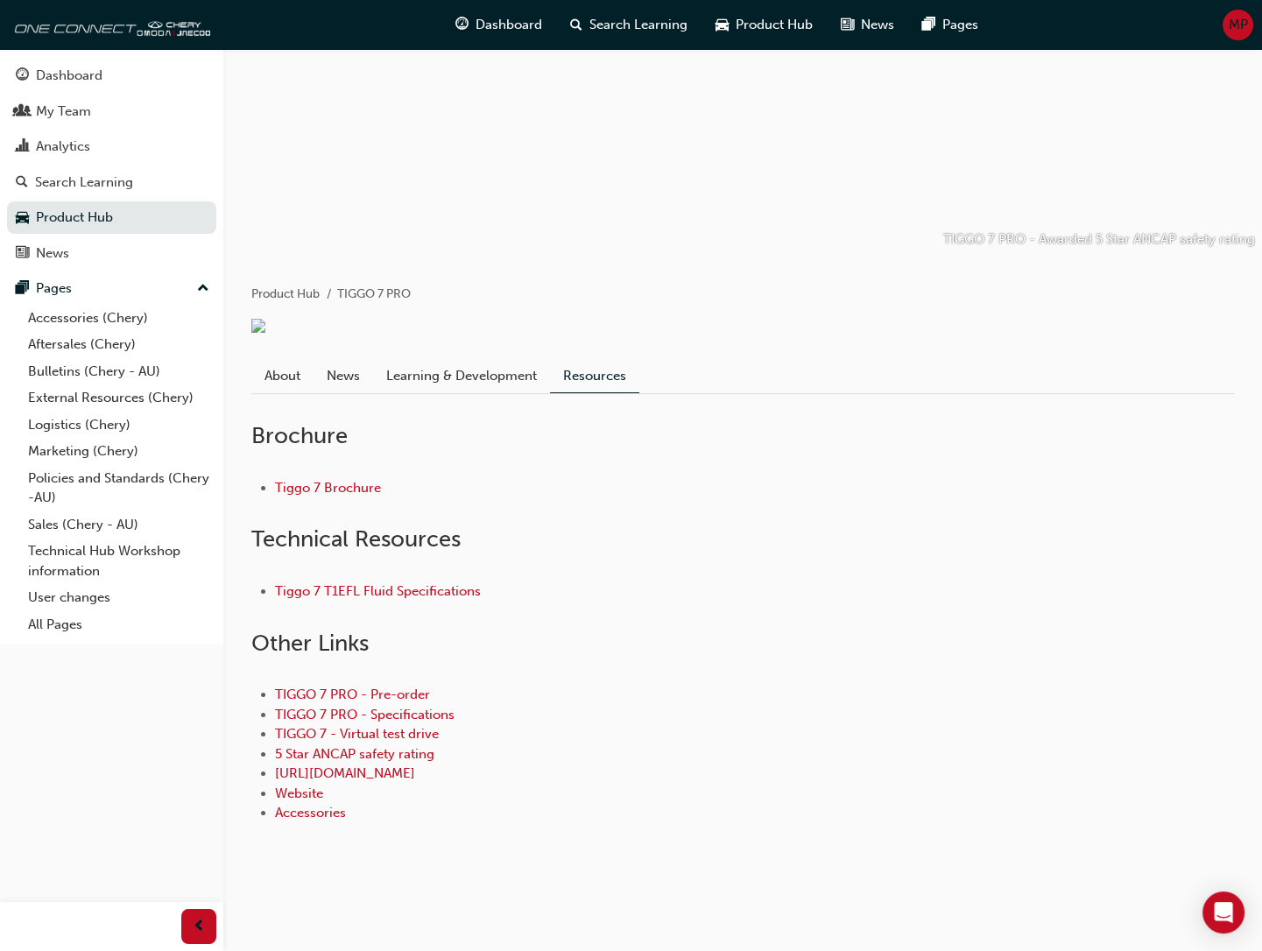
scroll to position [243, 0]
click at [368, 715] on link "TIGGO 7 PRO - Specifications" at bounding box center [365, 715] width 180 height 16
